Goal: Task Accomplishment & Management: Manage account settings

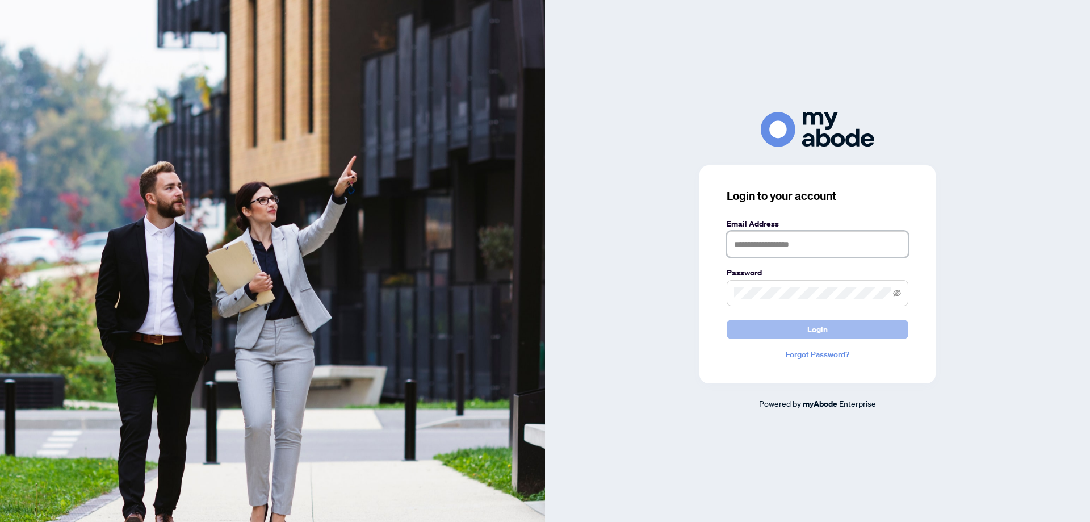
type input "**********"
click at [743, 325] on button "Login" at bounding box center [818, 329] width 182 height 19
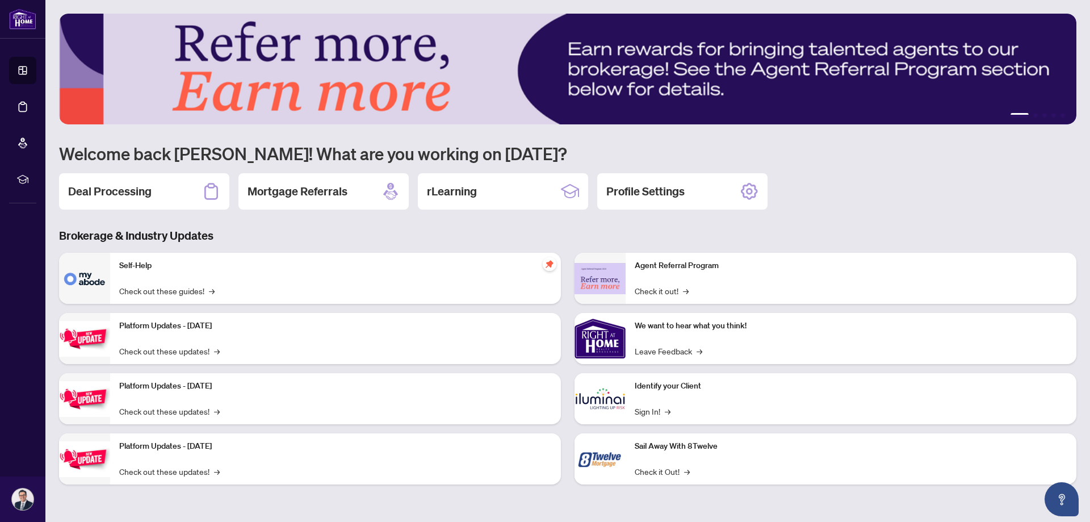
click at [117, 186] on h2 "Deal Processing" at bounding box center [109, 191] width 83 height 16
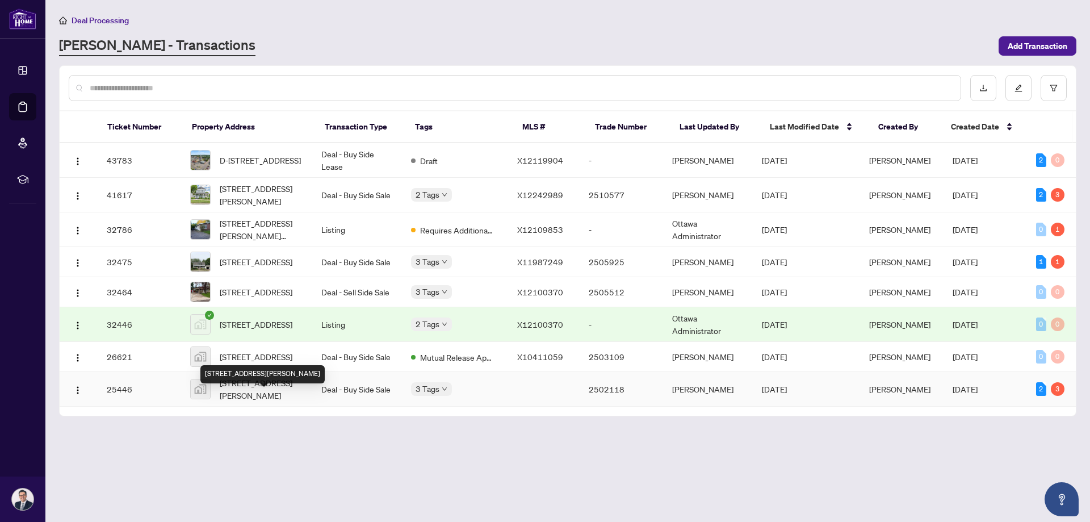
click at [270, 401] on span "37 Morton Street, Cobden, ON, Canada" at bounding box center [261, 388] width 83 height 25
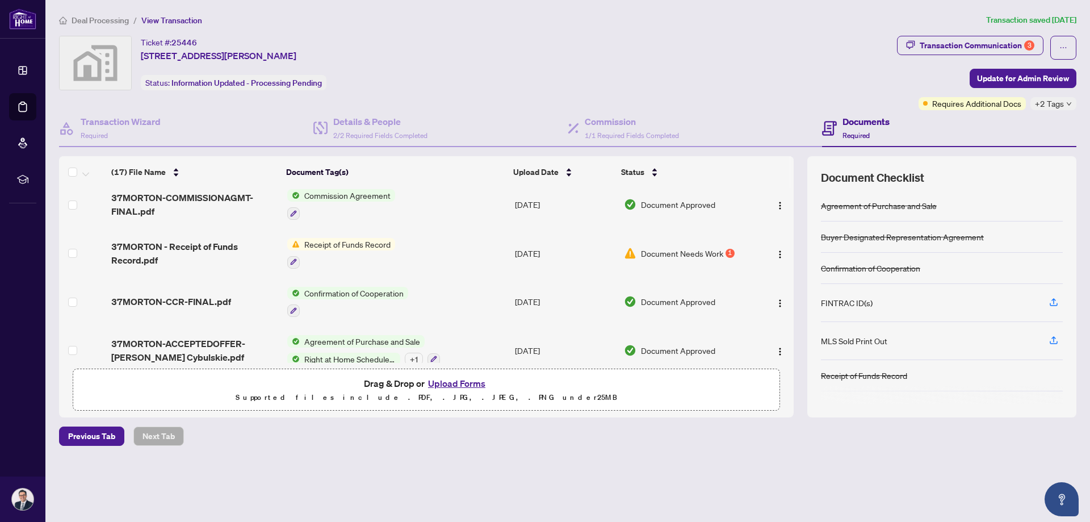
scroll to position [628, 0]
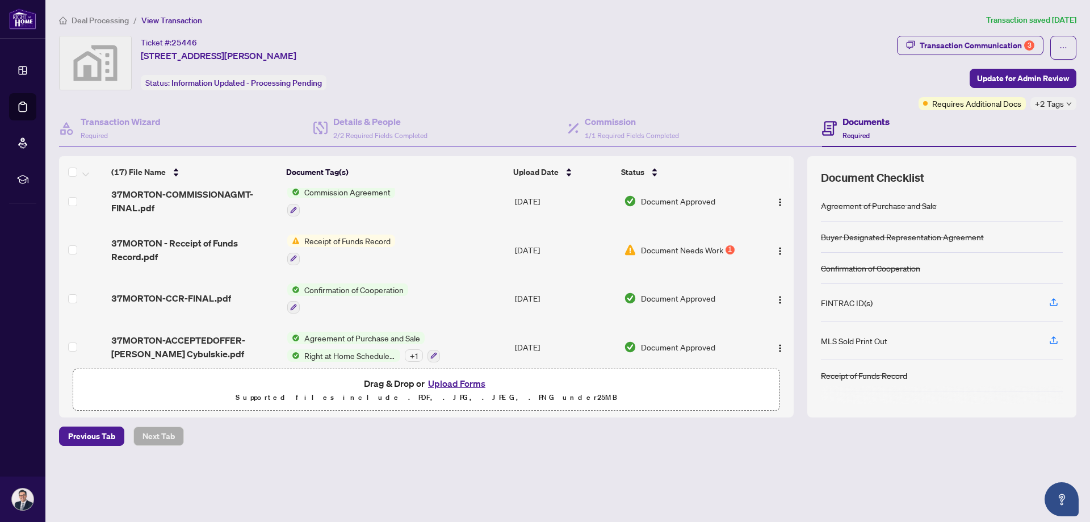
click at [467, 384] on button "Upload Forms" at bounding box center [457, 383] width 64 height 15
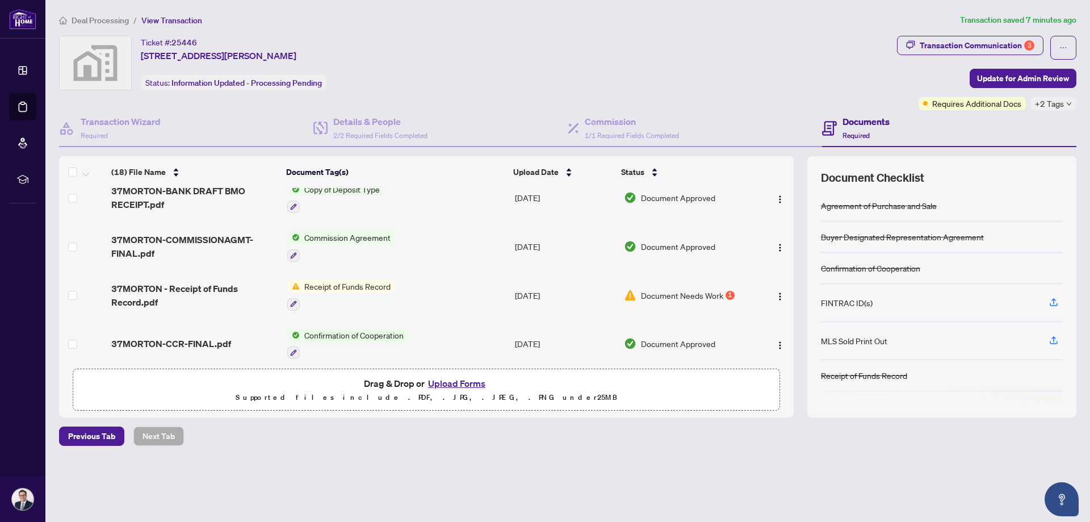
scroll to position [287, 0]
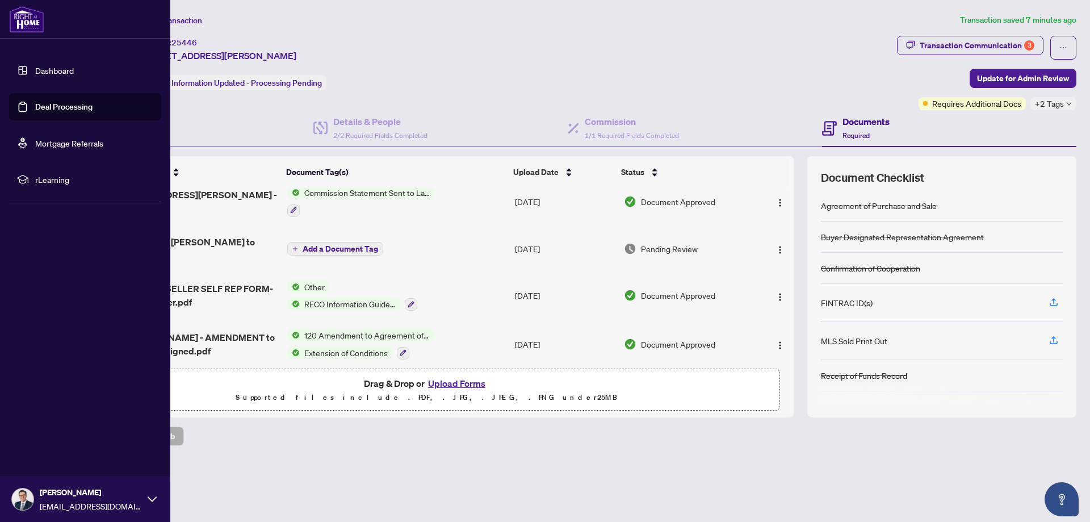
click at [35, 69] on link "Dashboard" at bounding box center [54, 70] width 39 height 10
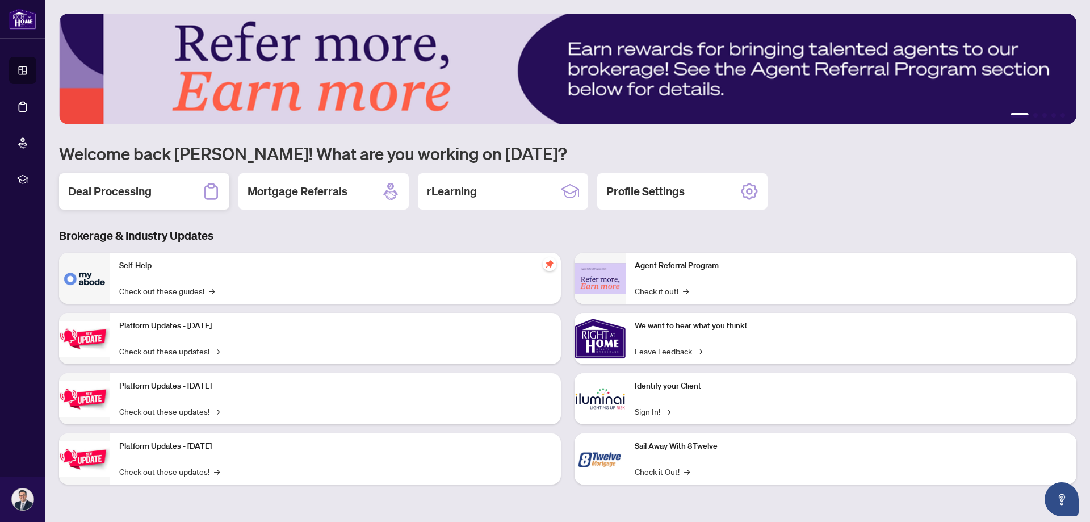
click at [153, 193] on div "Deal Processing" at bounding box center [144, 191] width 170 height 36
